Goal: Task Accomplishment & Management: Complete application form

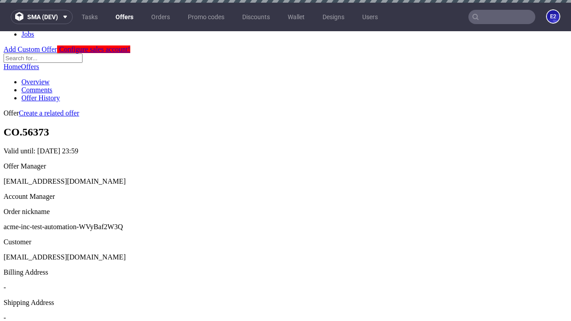
scroll to position [3, 0]
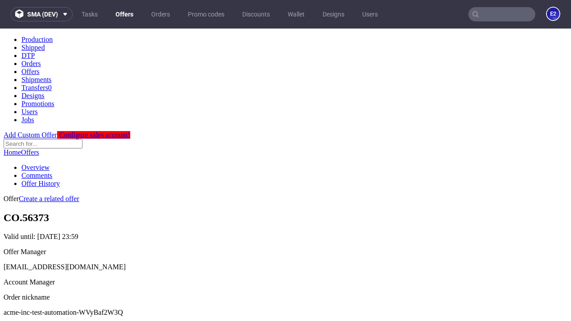
scroll to position [88, 0]
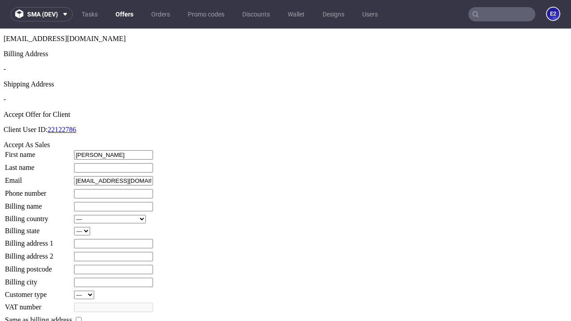
type input "[PERSON_NAME]"
type input "Dare"
type input "1509813888"
type input "Marty_Langworth59"
select select "13"
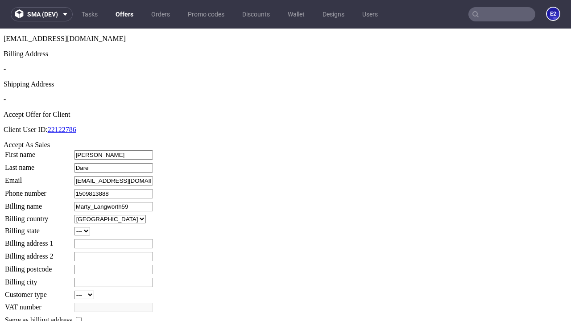
select select "132"
type input "Marty_Langworth59"
type input "413 [PERSON_NAME][GEOGRAPHIC_DATA]"
type input "FS0 3EV"
type input "Bode-on-[PERSON_NAME]"
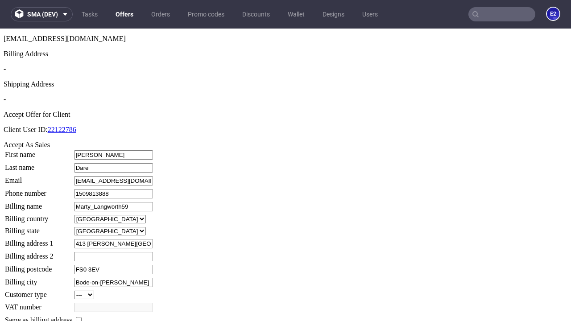
click at [82, 317] on input "checkbox" at bounding box center [79, 320] width 6 height 6
checkbox input "true"
type input "Marty_Langworth59"
select select "13"
type input "413 [PERSON_NAME][GEOGRAPHIC_DATA]"
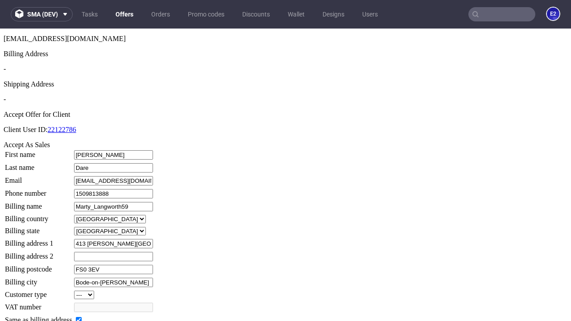
type input "FS0 3EV"
type input "Bode-on-[PERSON_NAME]"
select select "132"
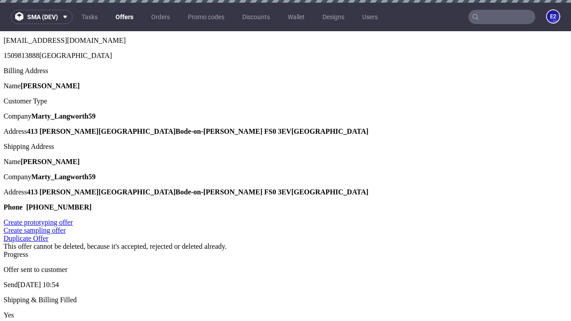
scroll to position [0, 0]
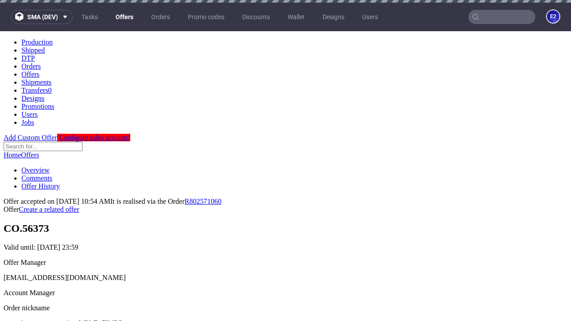
type input "[DATE]"
select select "12214305"
type input "In progress..."
